Goal: Task Accomplishment & Management: Manage account settings

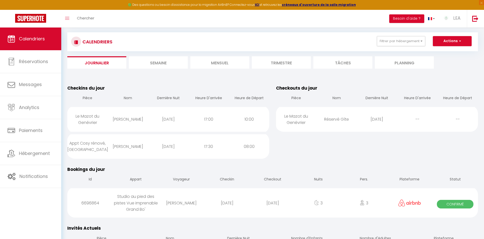
click at [169, 119] on div "[DATE]" at bounding box center [168, 119] width 40 height 16
select select "1"
select select
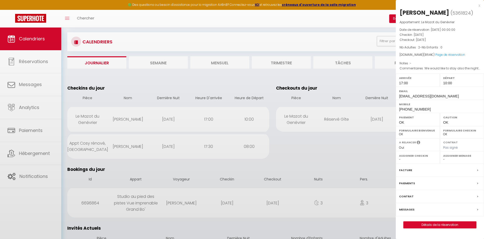
select select "37091"
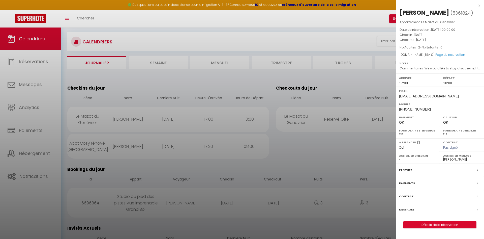
click at [441, 224] on link "Détails de la réservation" at bounding box center [439, 224] width 73 height 7
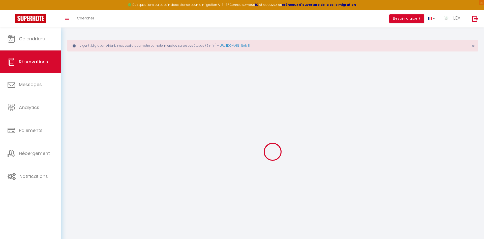
select select
checkbox input "false"
select select
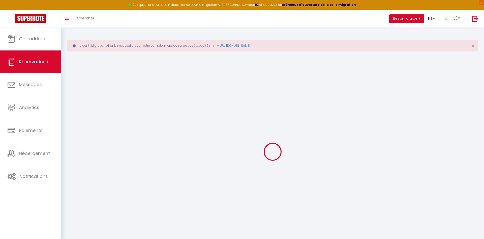
checkbox input "false"
select select
checkbox input "false"
type textarea "We would like to stay also the night of [DATE], since we see that the house is …"
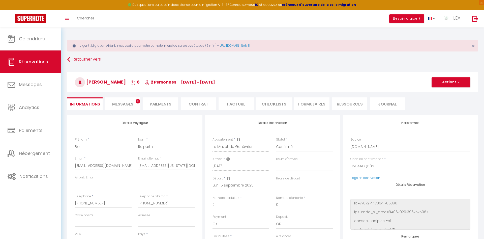
type input "60"
select select
checkbox input "false"
select select "17:00"
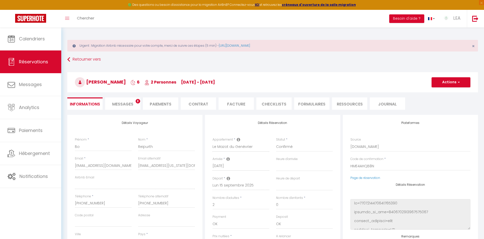
select select "10:00"
click at [124, 103] on span "Messages" at bounding box center [122, 104] width 21 height 6
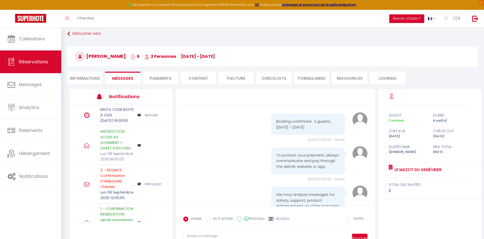
scroll to position [63, 0]
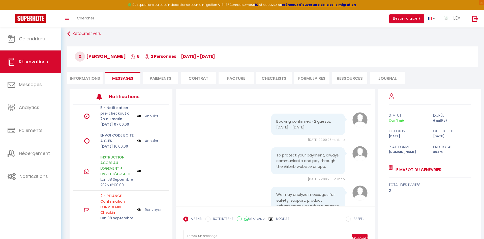
click at [139, 143] on img at bounding box center [139, 141] width 4 height 6
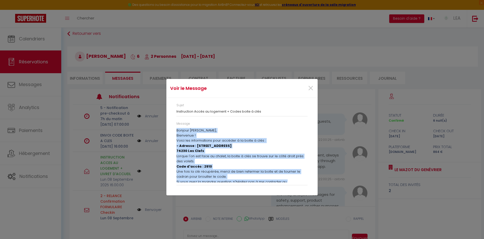
scroll to position [23, 0]
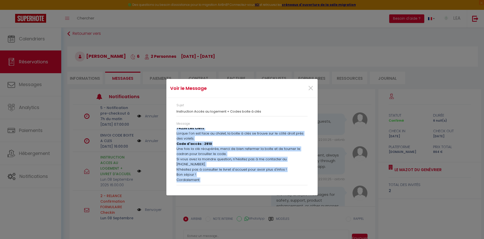
drag, startPoint x: 176, startPoint y: 130, endPoint x: 216, endPoint y: 203, distance: 83.4
click at [216, 182] on div "Bonjour [PERSON_NAME], Bienvenue ! Voici les informations pour accéder à la boi…" at bounding box center [241, 155] width 131 height 54
copy div "Bonjour [PERSON_NAME], Bienvenue ! Voici les informations pour accéder à la boi…"
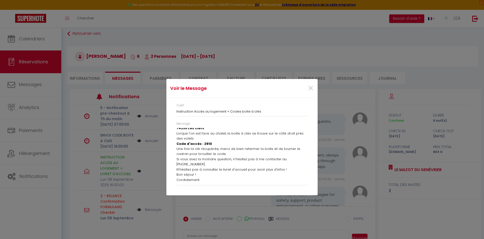
click at [154, 154] on div "Voir le Message × Sujet Instruction Accès au logement + Codes boite à clés Mess…" at bounding box center [242, 119] width 484 height 239
click at [310, 87] on span "×" at bounding box center [310, 88] width 6 height 15
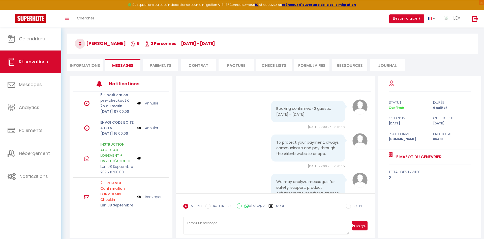
scroll to position [44, 0]
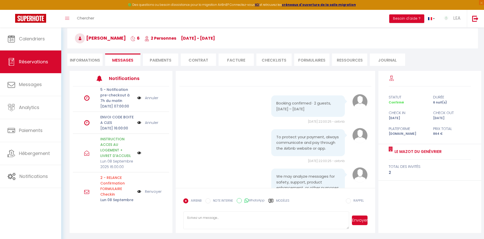
paste textarea "Bonjour [PERSON_NAME], Bienvenue ! Voici les informations pour accéder à la boi…"
type textarea "Bonjour [PERSON_NAME], Bienvenue ! Voici les informations pour accéder à la boi…"
click at [357, 218] on button "Envoyer" at bounding box center [360, 220] width 16 height 10
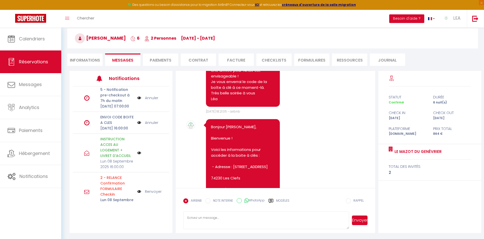
click at [150, 125] on link "Annuler" at bounding box center [151, 123] width 13 height 6
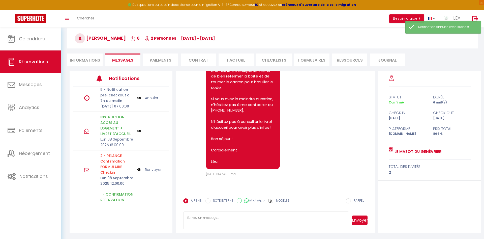
scroll to position [1672, 0]
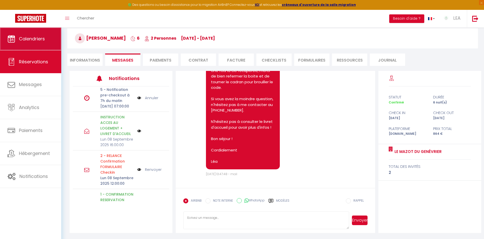
click at [19, 40] on span "Calendriers" at bounding box center [32, 39] width 26 height 6
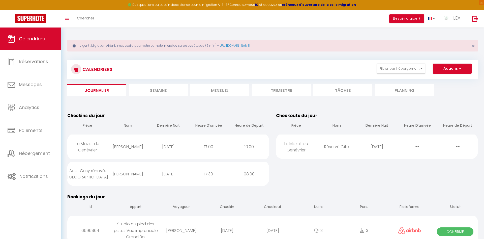
click at [281, 89] on li "Trimestre" at bounding box center [281, 90] width 59 height 12
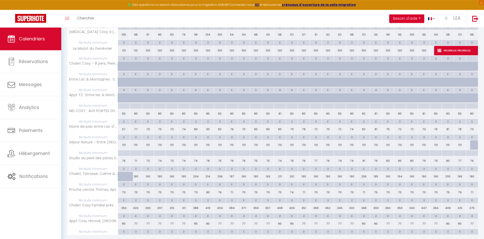
scroll to position [609, 0]
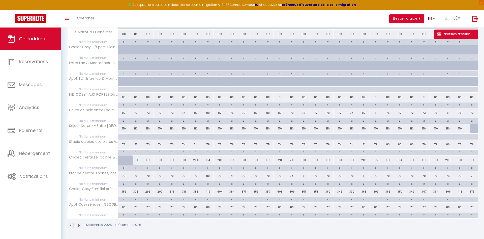
click at [78, 225] on img at bounding box center [79, 225] width 6 height 6
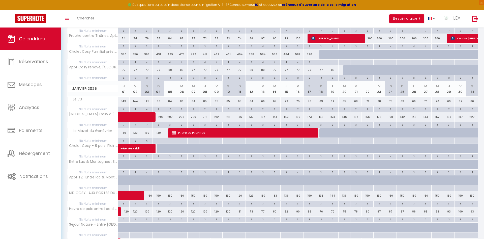
scroll to position [147, 0]
